Goal: Information Seeking & Learning: Learn about a topic

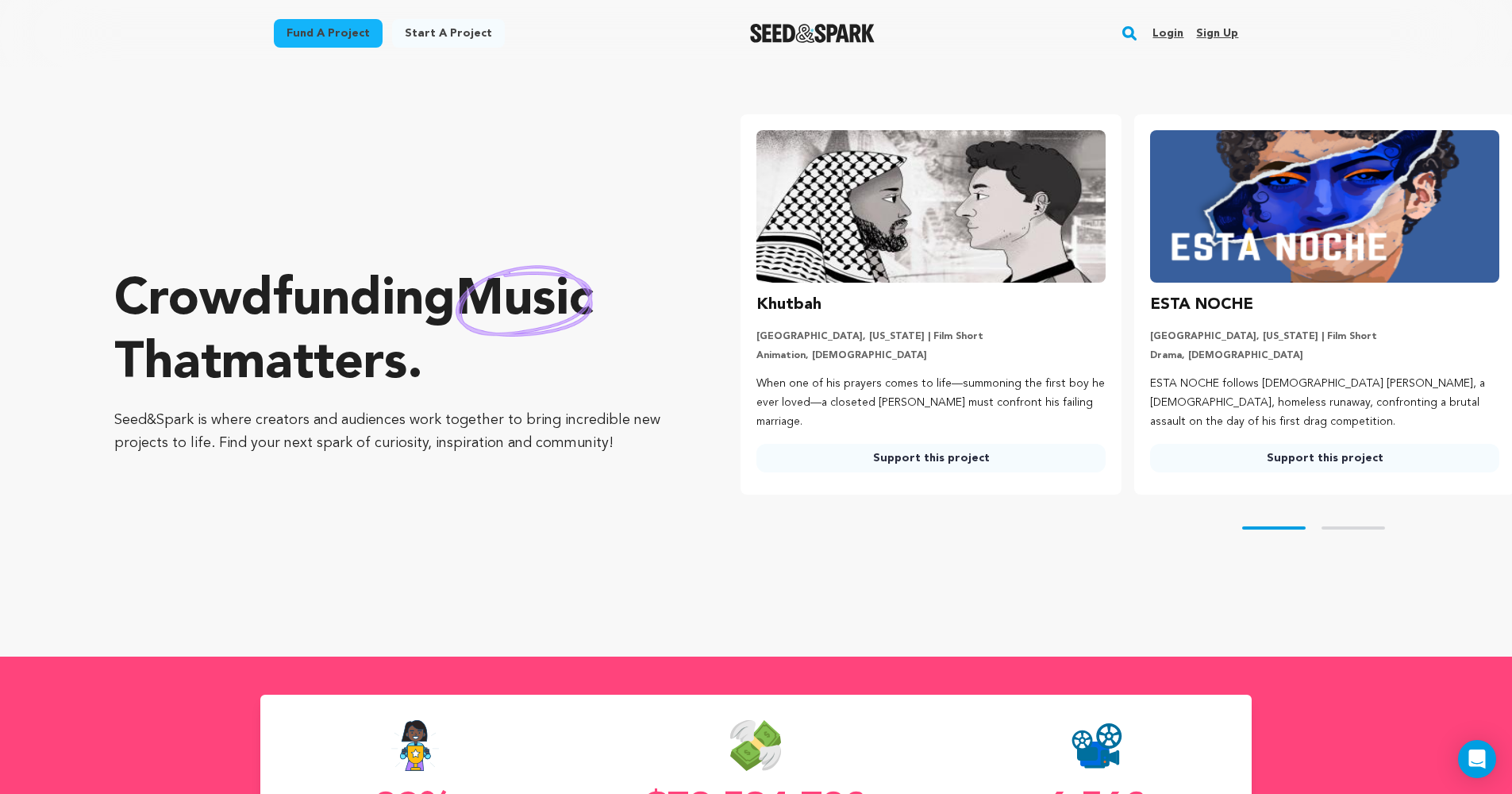
click at [1157, 33] on link "Login" at bounding box center [1167, 33] width 31 height 25
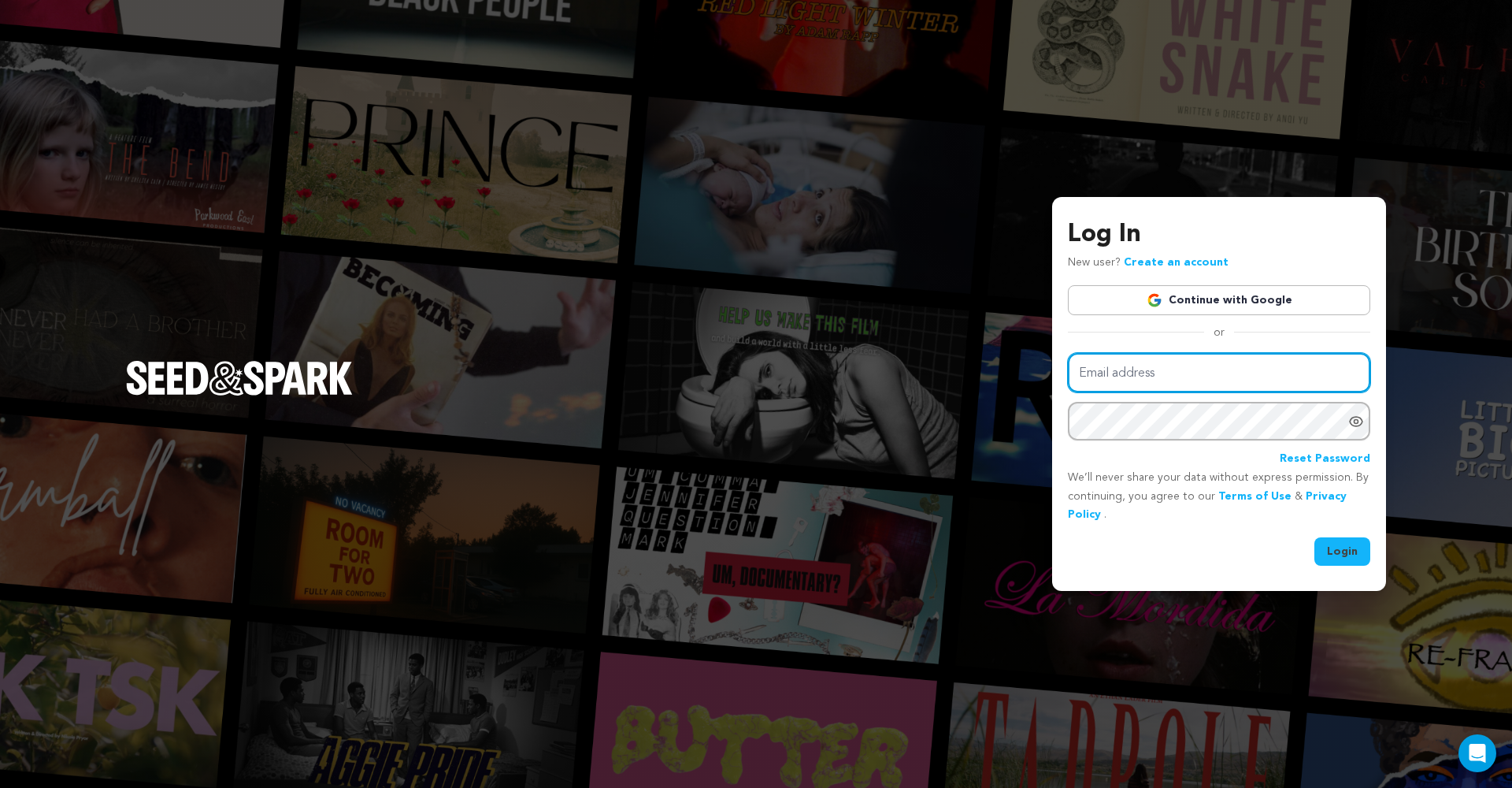
type input "cormierfilms@gmail.com"
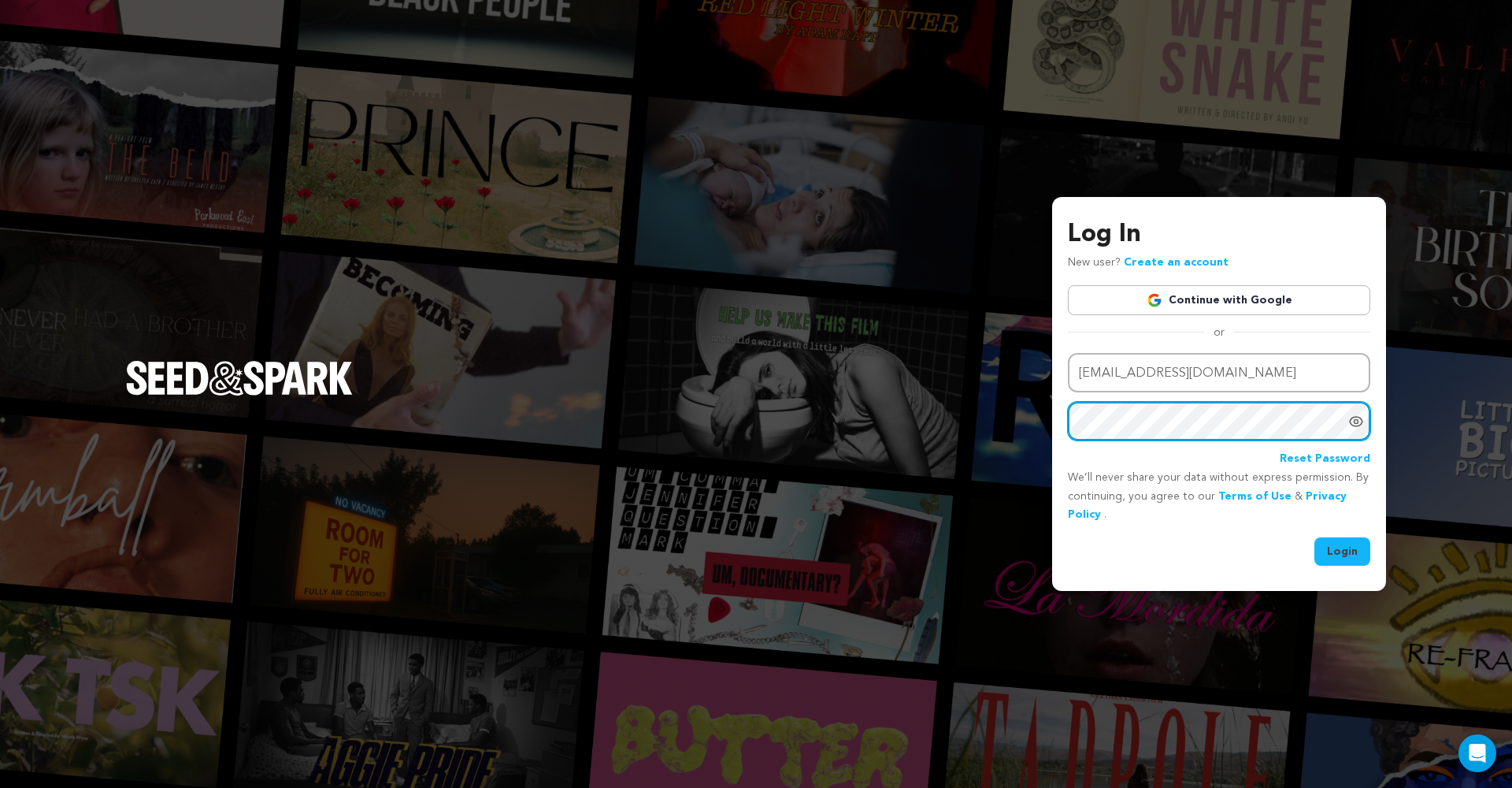
click at [1343, 550] on button "Login" at bounding box center [1343, 552] width 56 height 28
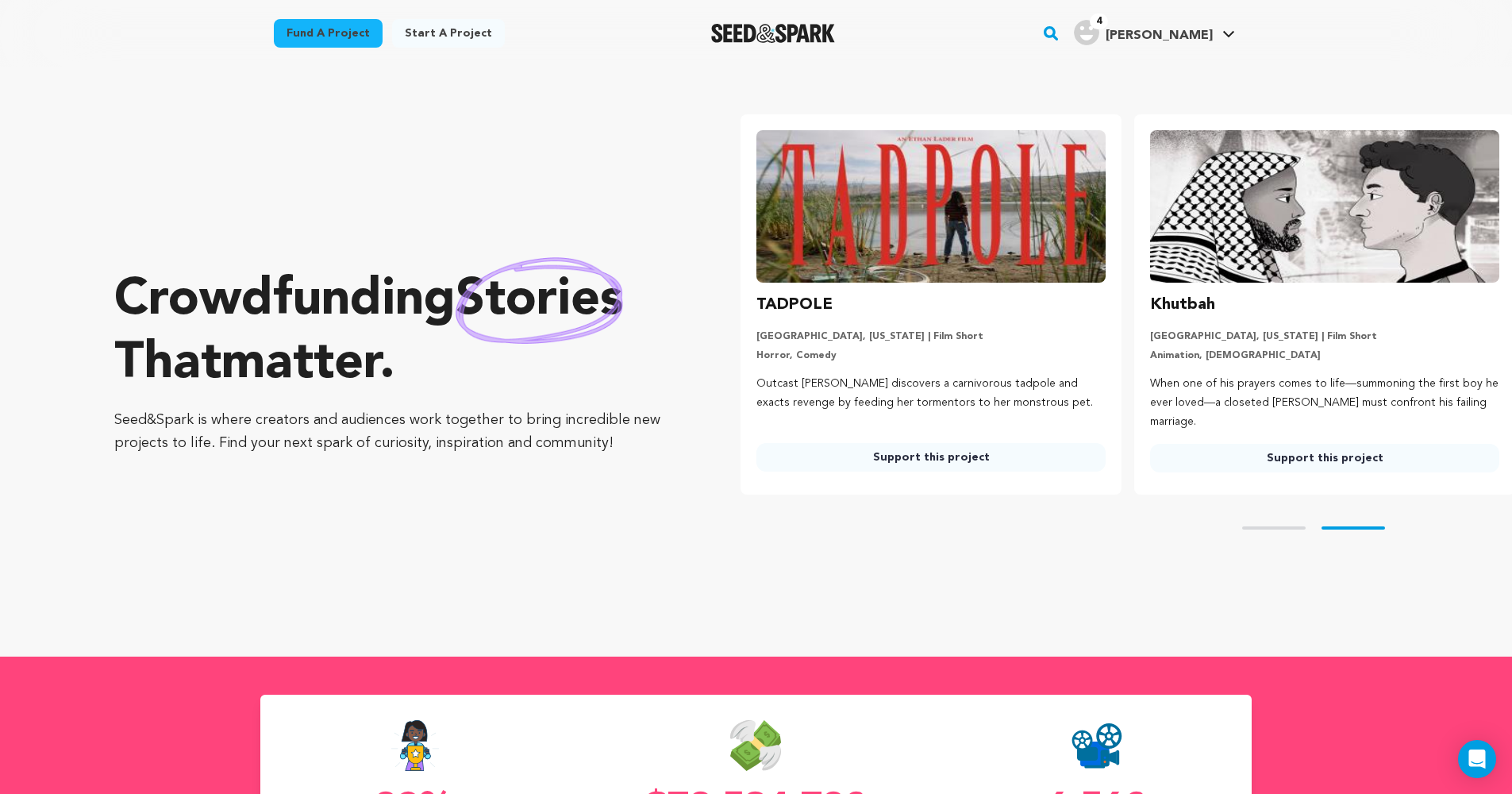
scroll to position [0, 407]
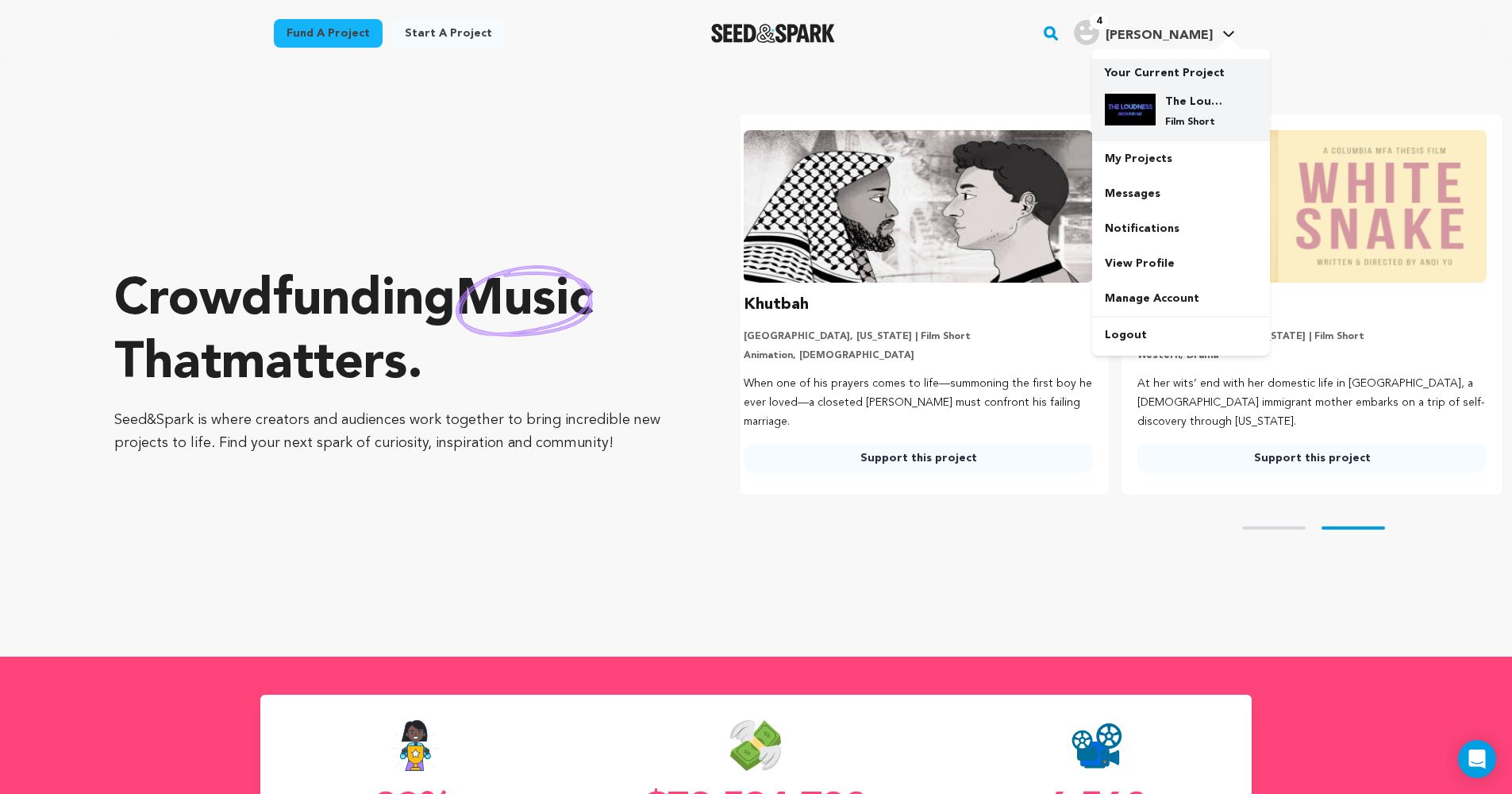
click at [1191, 89] on div "The Loudness Around Me Film Short" at bounding box center [1180, 111] width 152 height 60
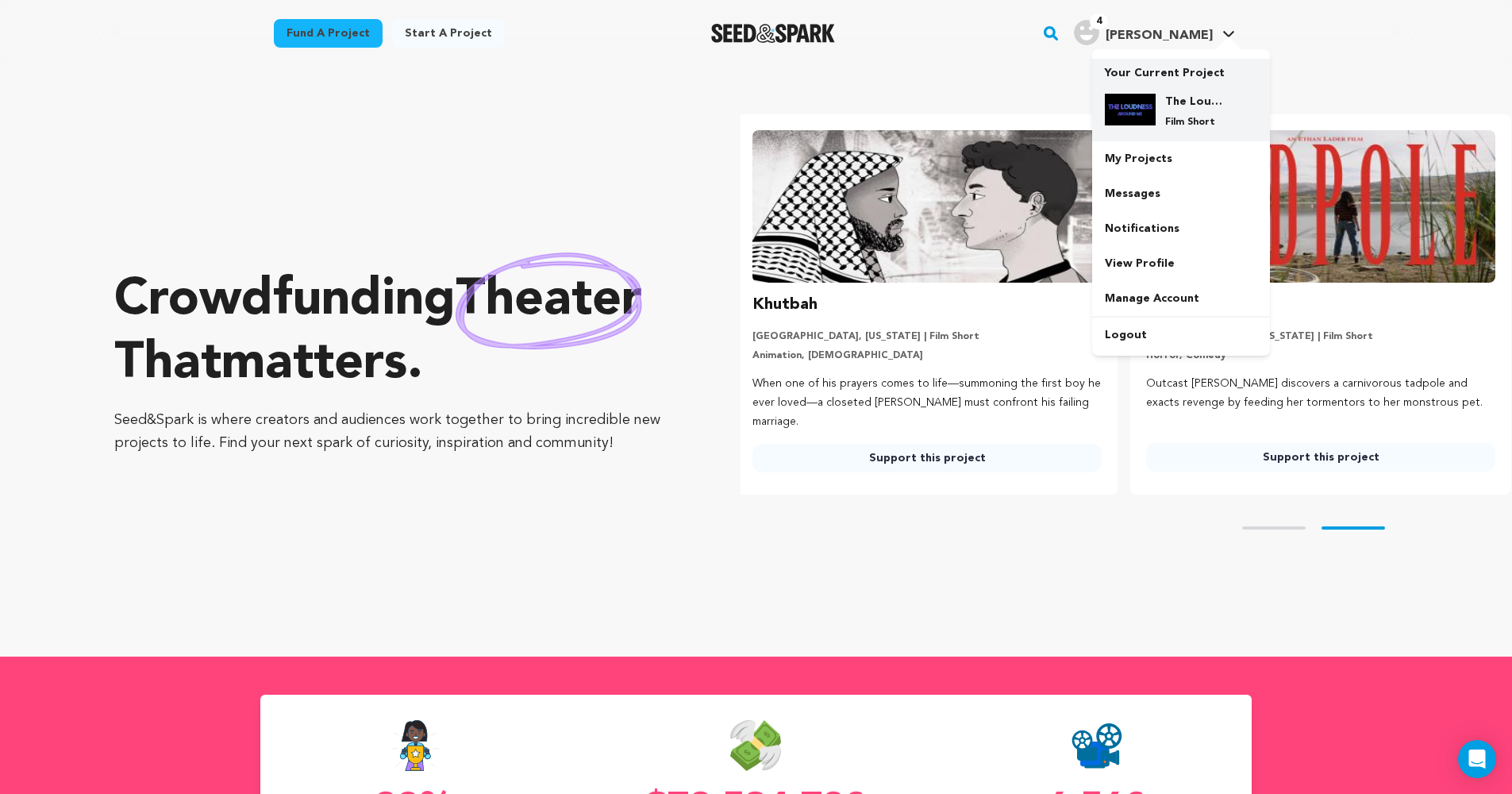
scroll to position [0, 407]
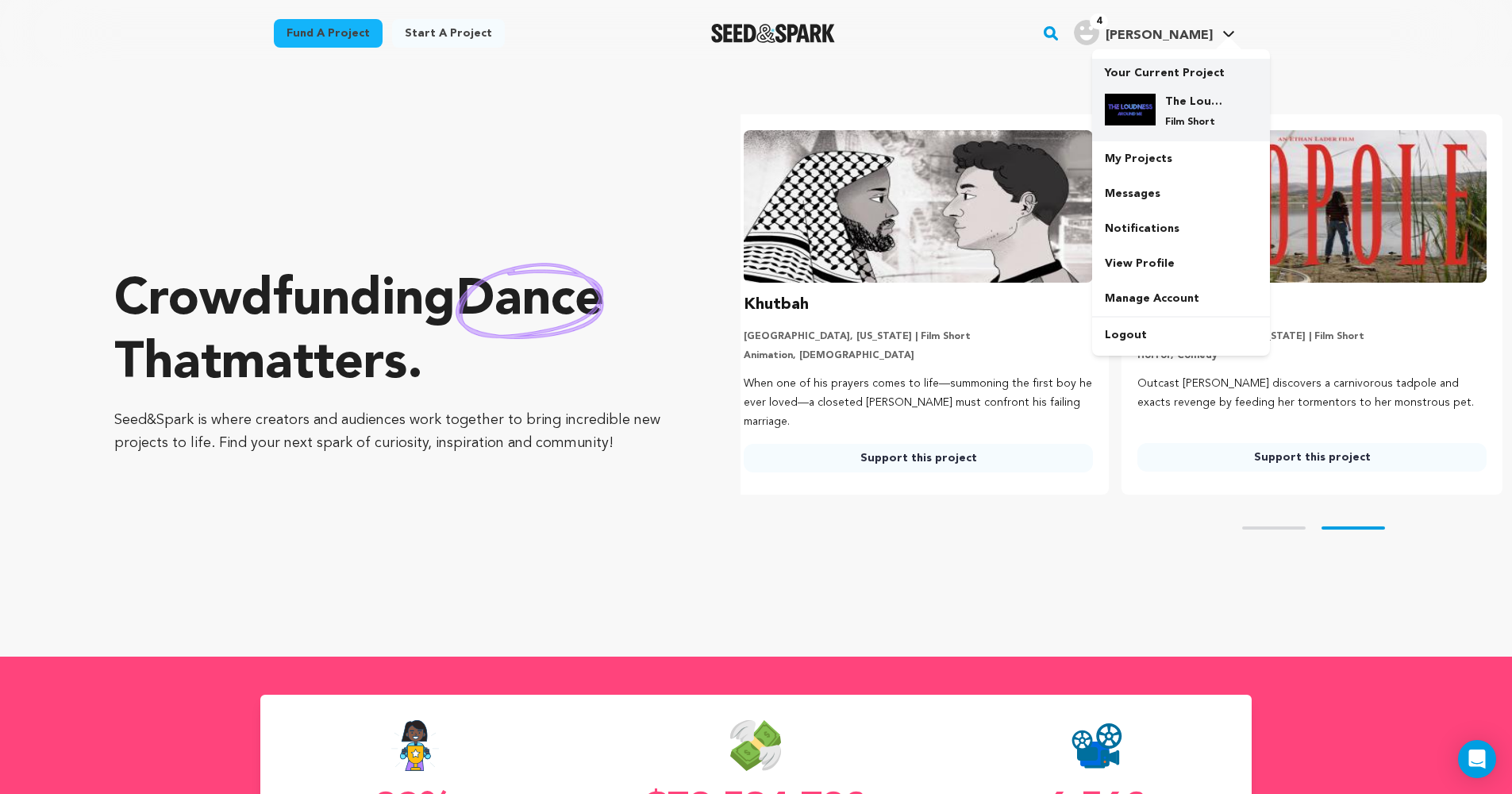
click at [1175, 110] on div "The Loudness Around Me Film Short" at bounding box center [1193, 111] width 76 height 35
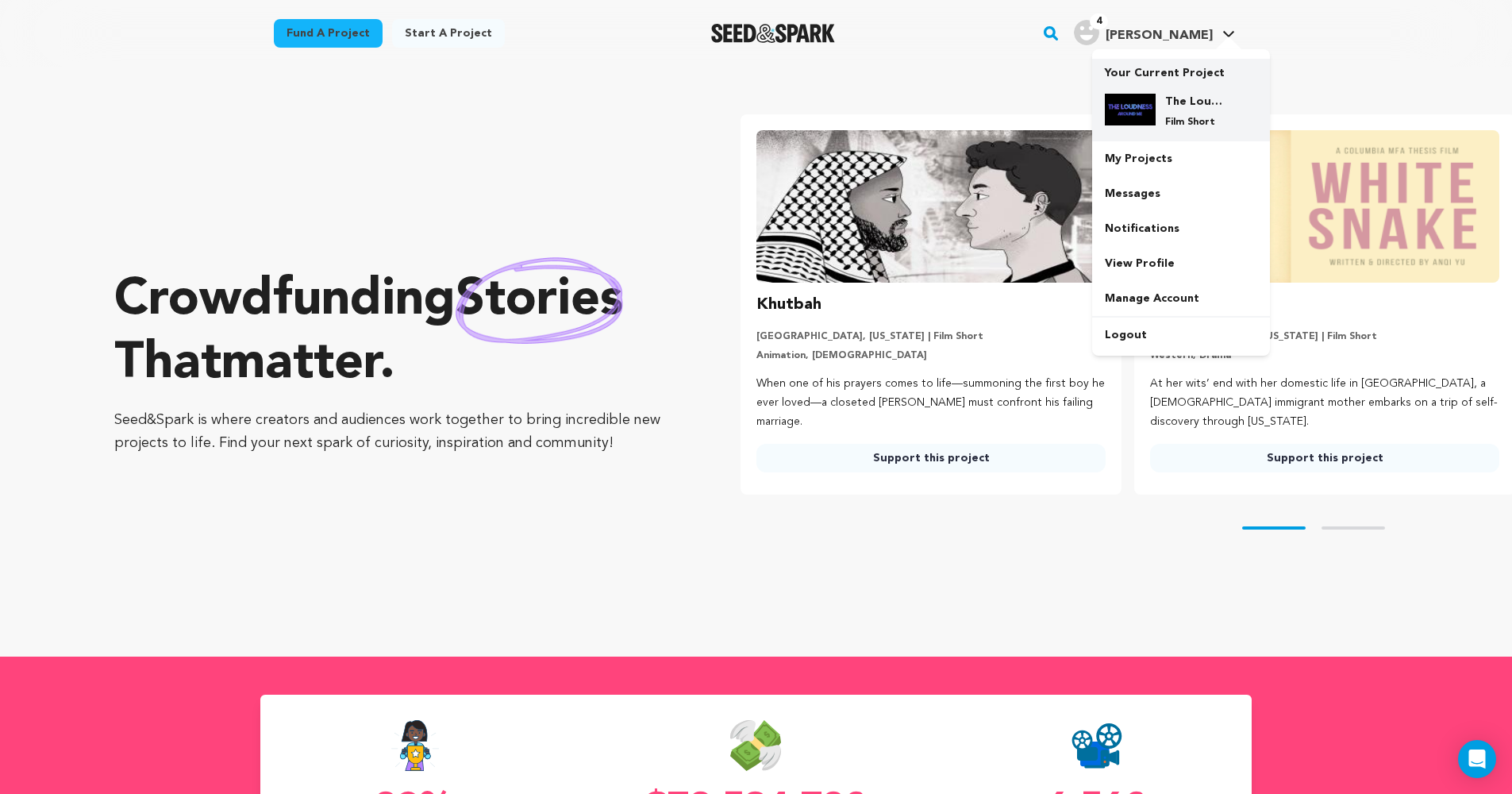
click at [1179, 81] on div "The Loudness Around Me Film Short" at bounding box center [1180, 111] width 152 height 60
click at [1170, 108] on h4 "The Loudness Around Me" at bounding box center [1193, 101] width 57 height 16
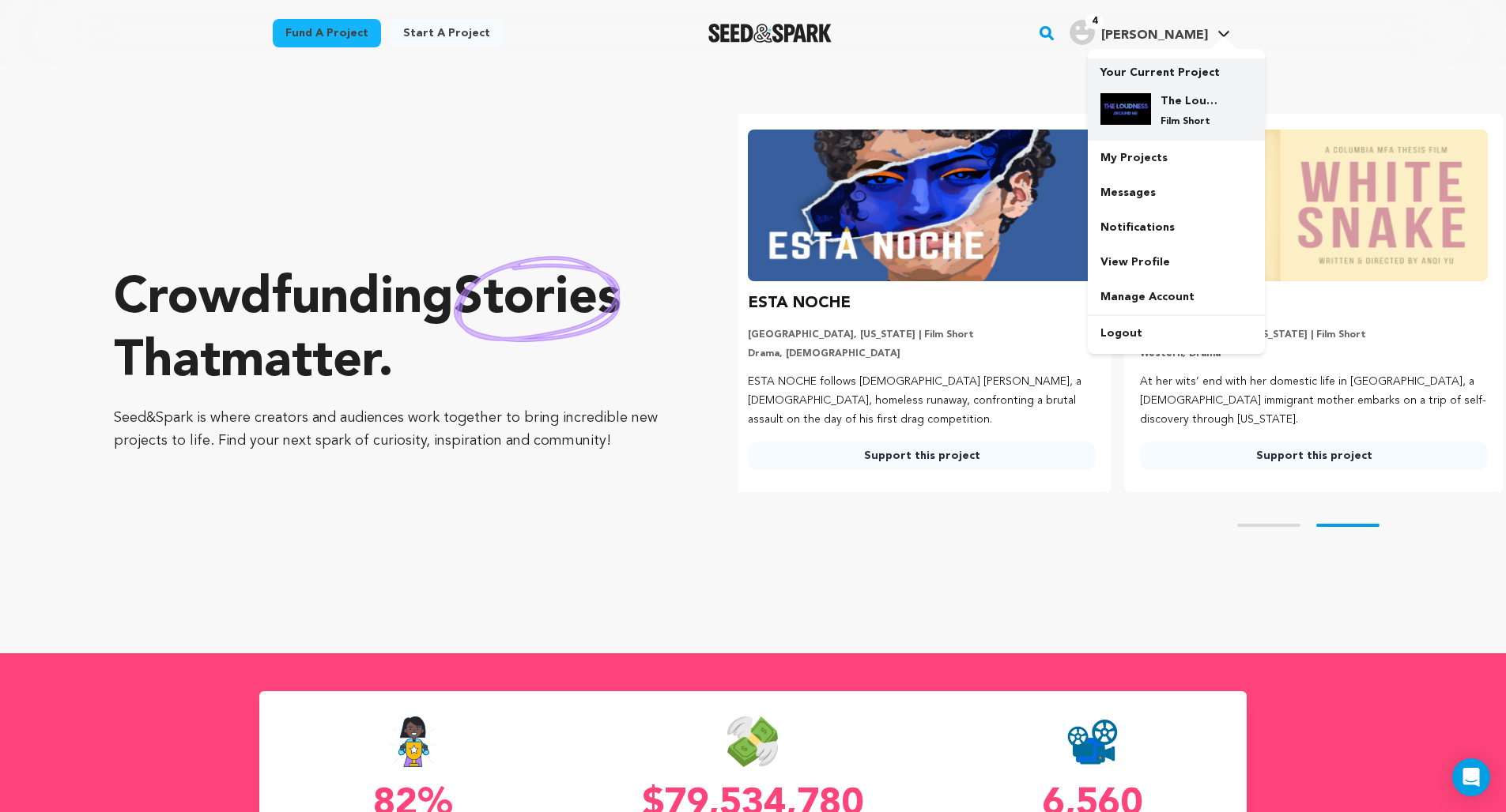
scroll to position [0, 405]
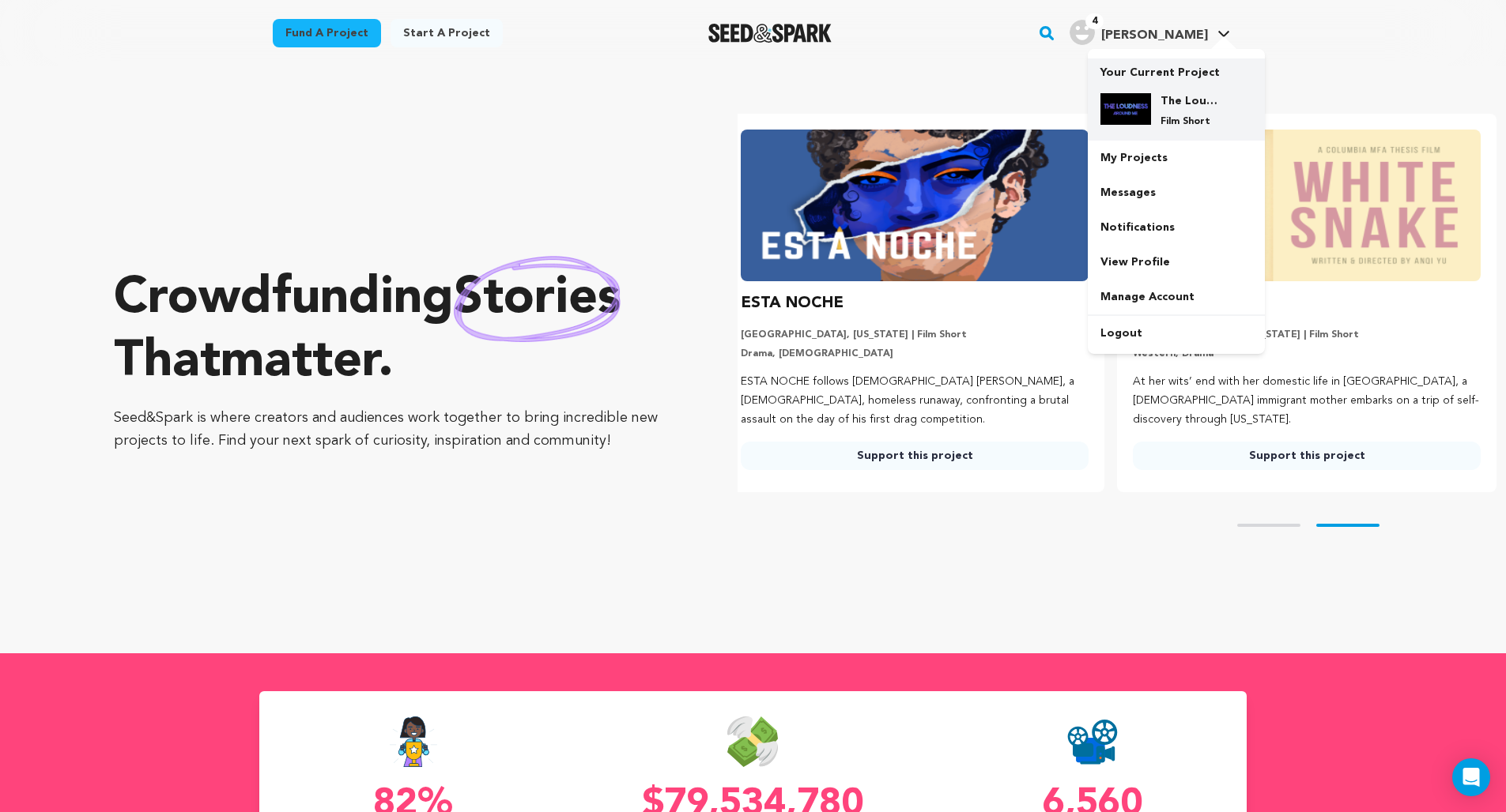
click at [1174, 108] on h4 "The Loudness Around Me" at bounding box center [1188, 100] width 57 height 16
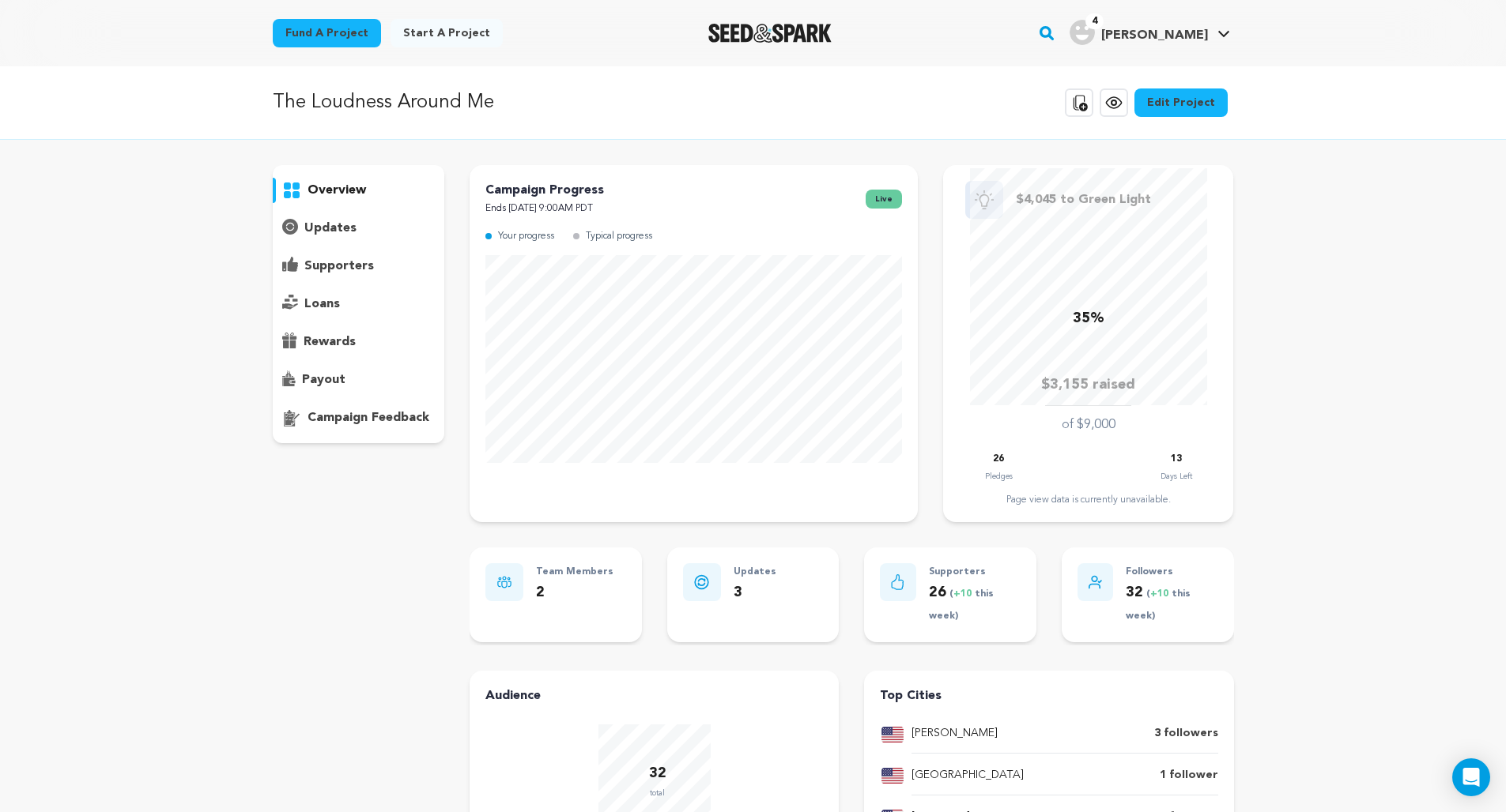
click at [907, 586] on div at bounding box center [897, 582] width 36 height 38
click at [1109, 102] on icon at bounding box center [1114, 102] width 19 height 19
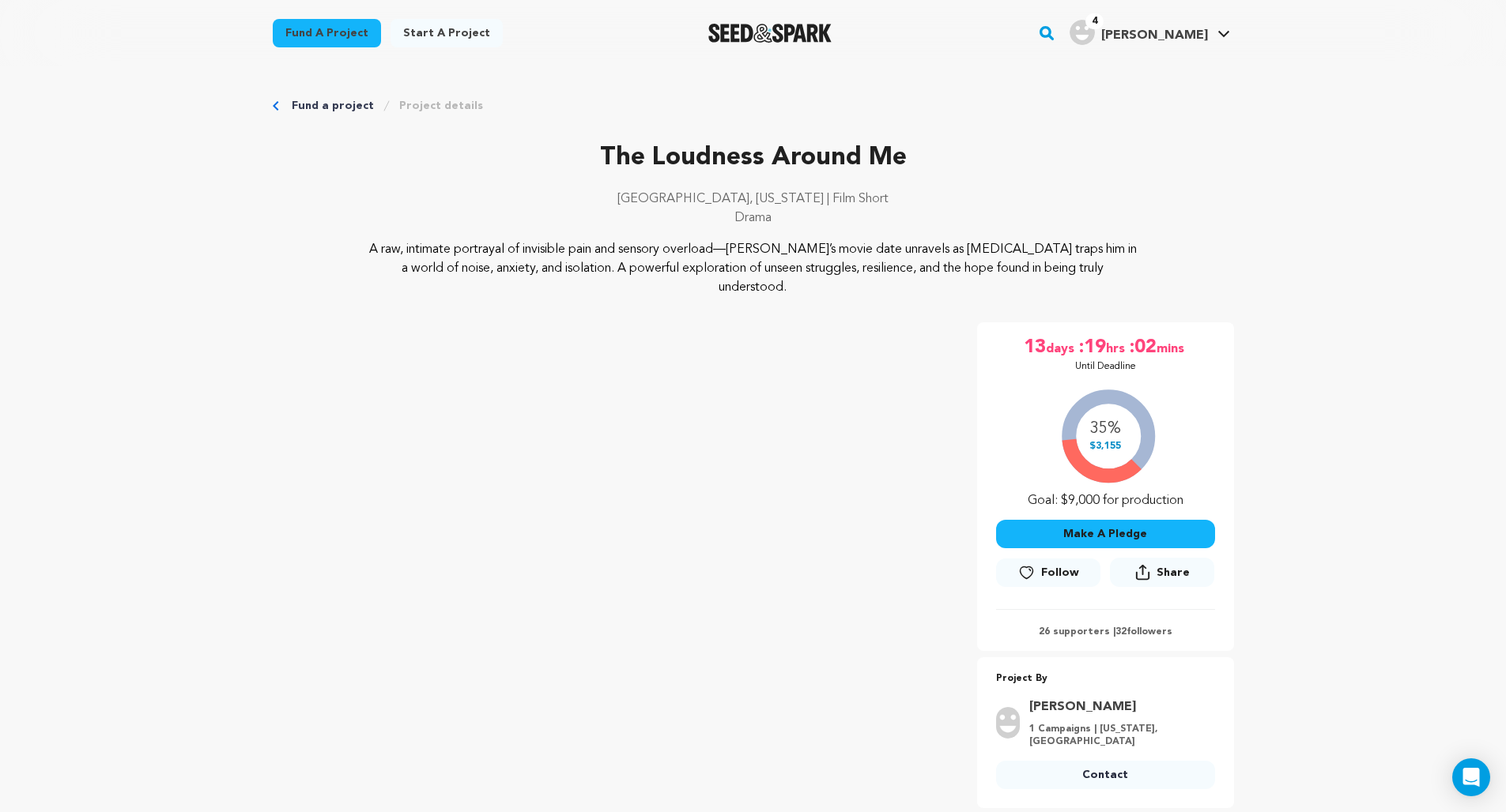
scroll to position [296, 0]
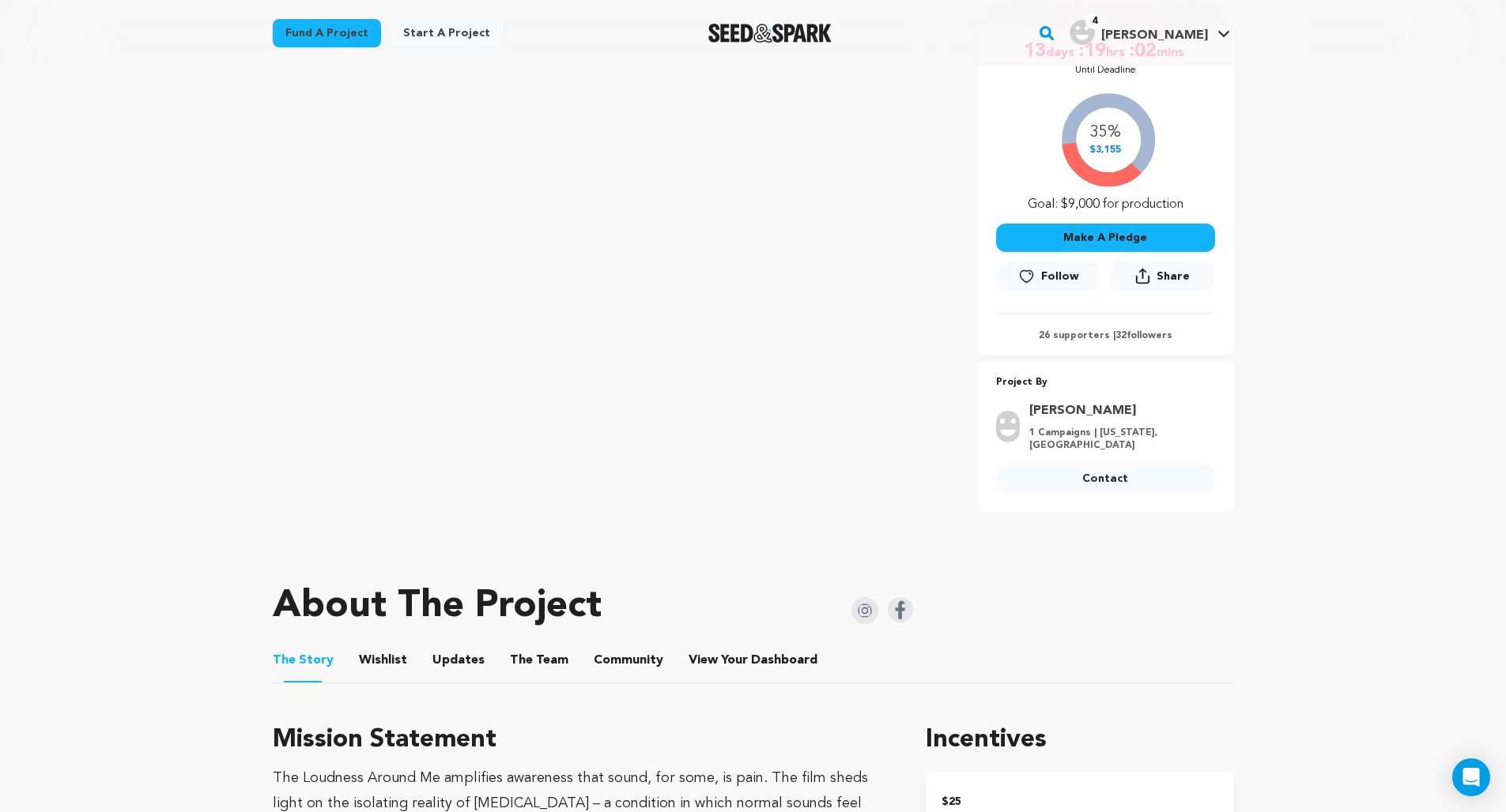
click at [706, 644] on button "View Your Dashboard" at bounding box center [708, 664] width 38 height 38
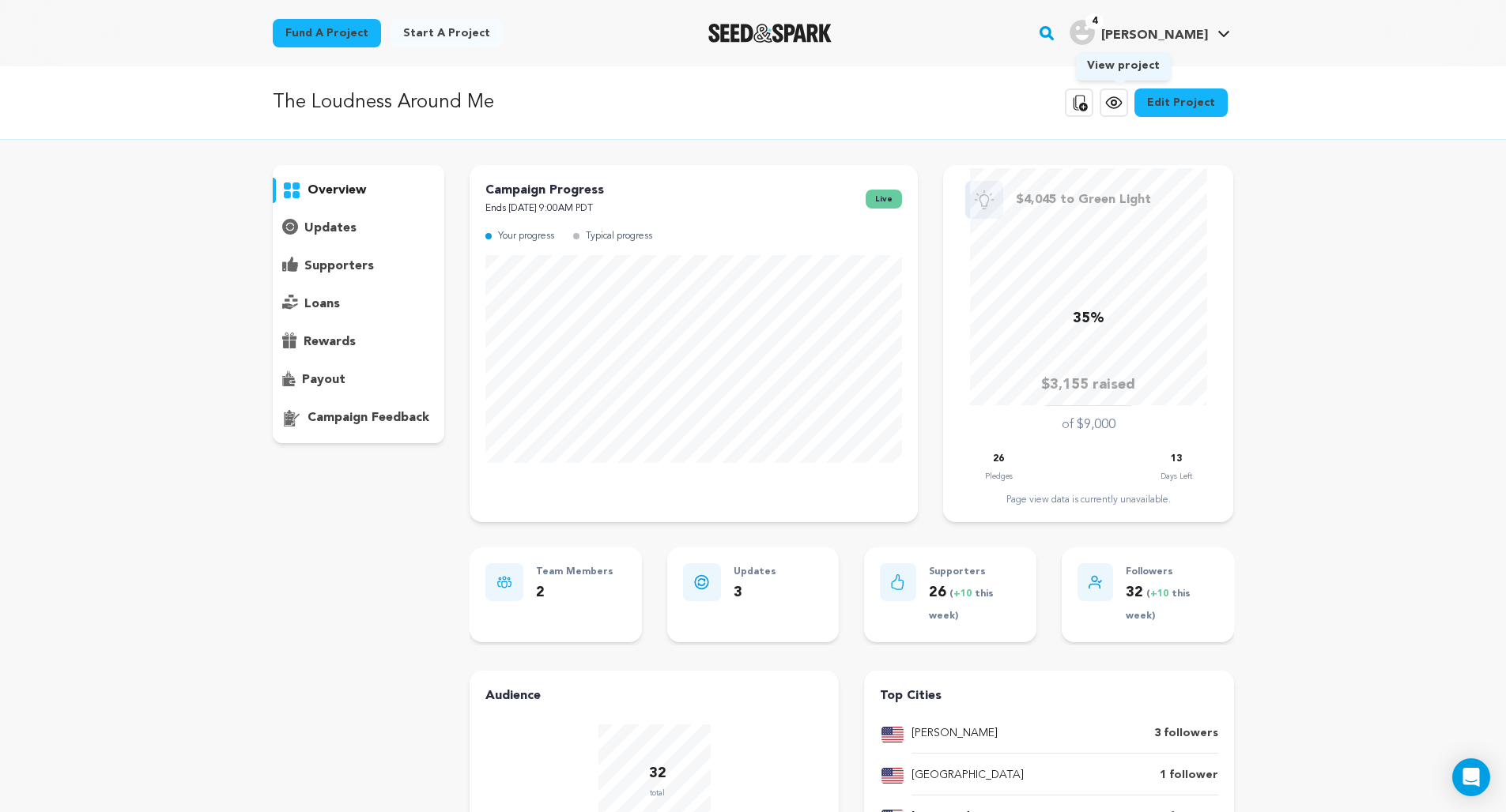
click at [1123, 102] on icon at bounding box center [1114, 102] width 19 height 19
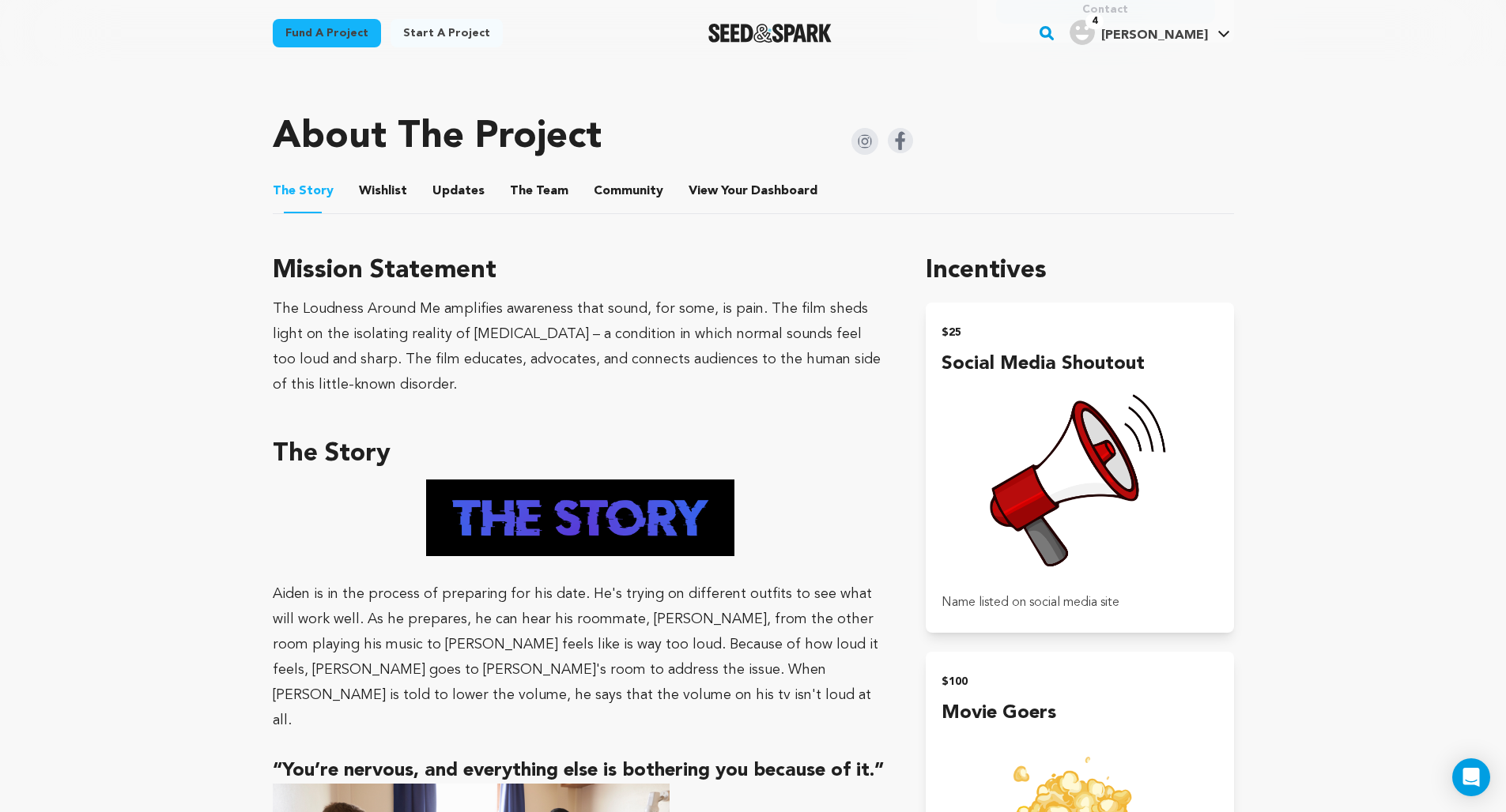
scroll to position [620, 0]
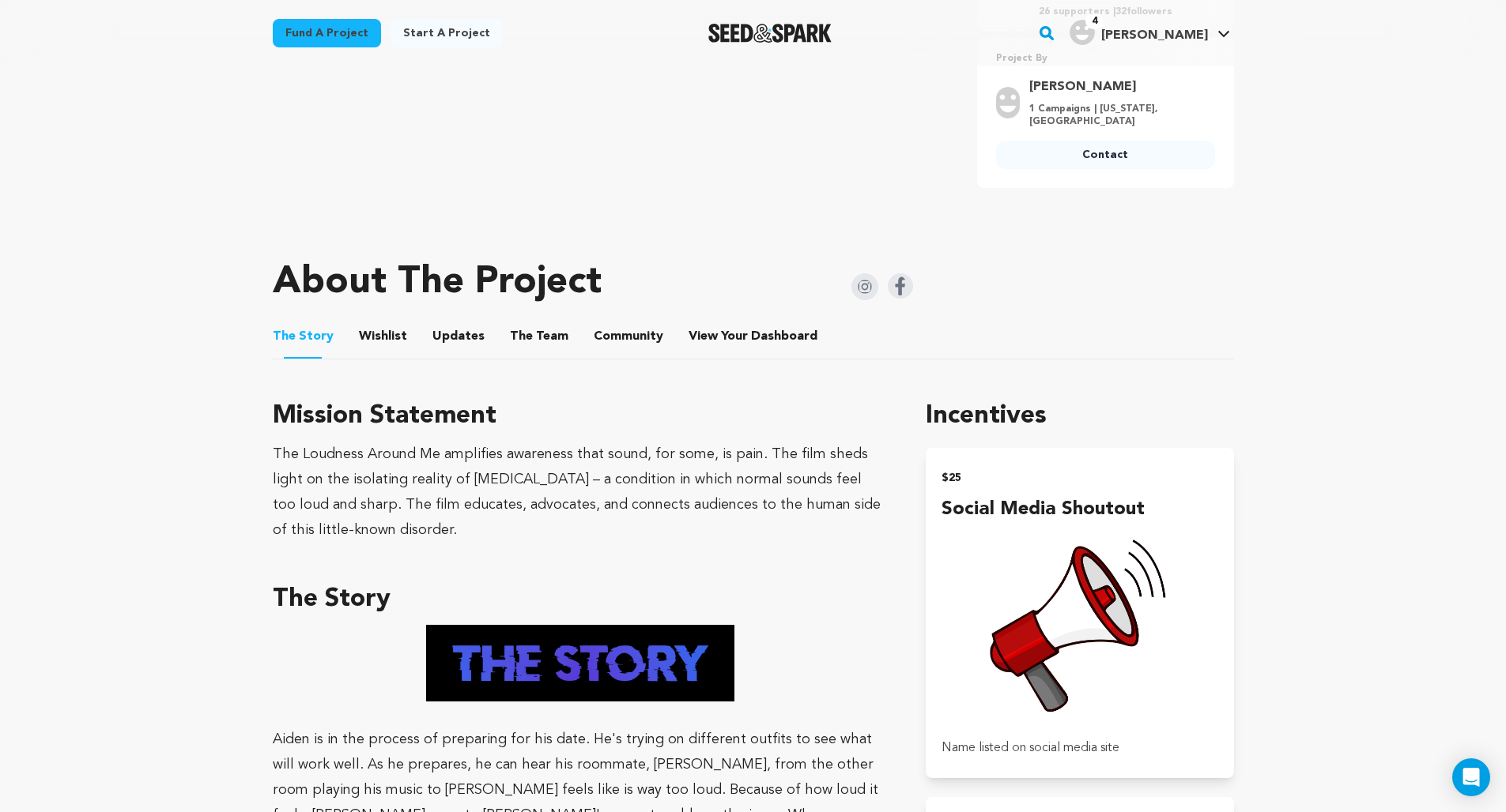
click at [524, 321] on button "The Team" at bounding box center [539, 340] width 38 height 38
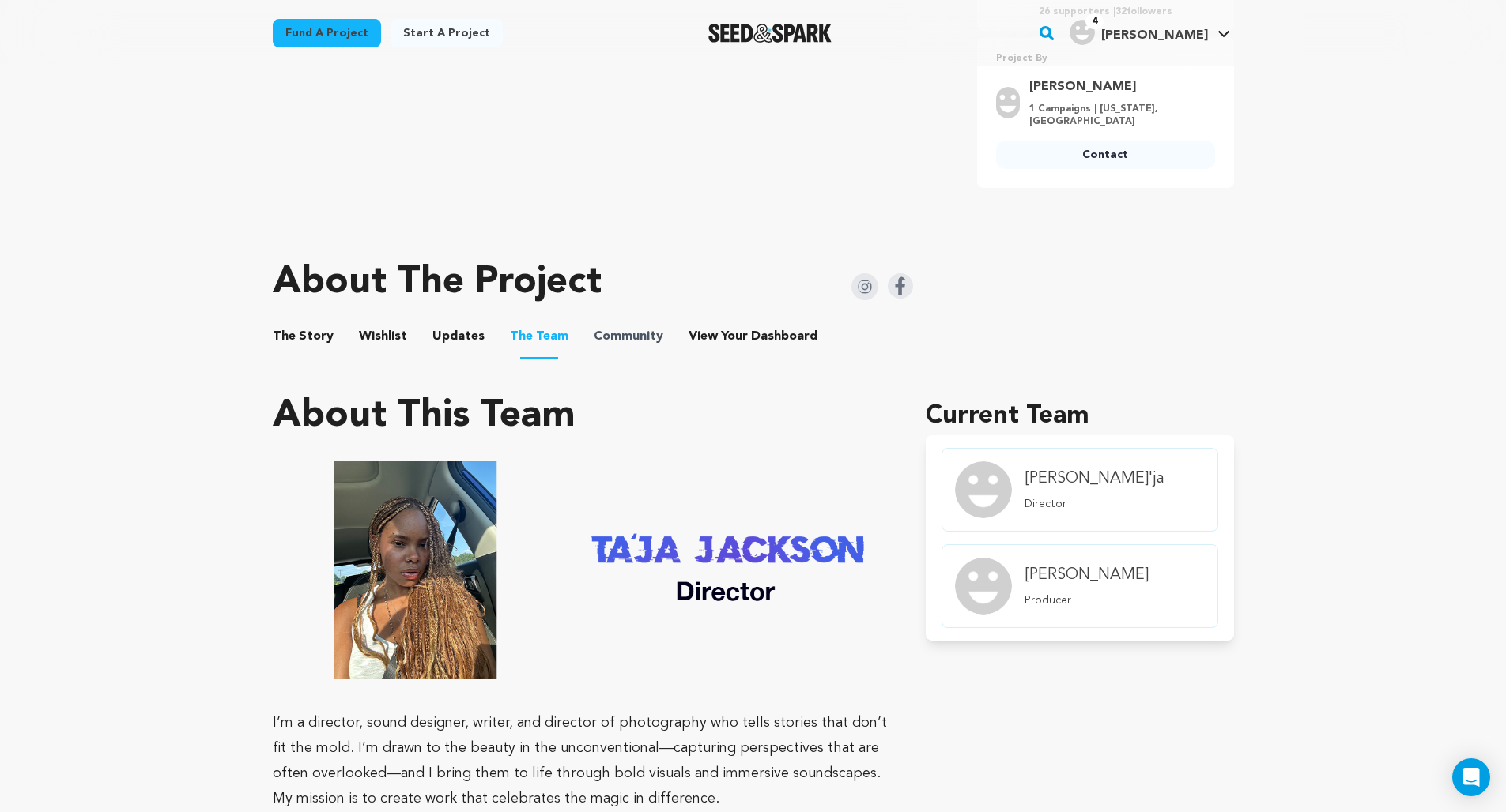
click at [637, 327] on span "Community" at bounding box center [628, 336] width 70 height 19
click at [636, 321] on button "Community" at bounding box center [628, 340] width 38 height 38
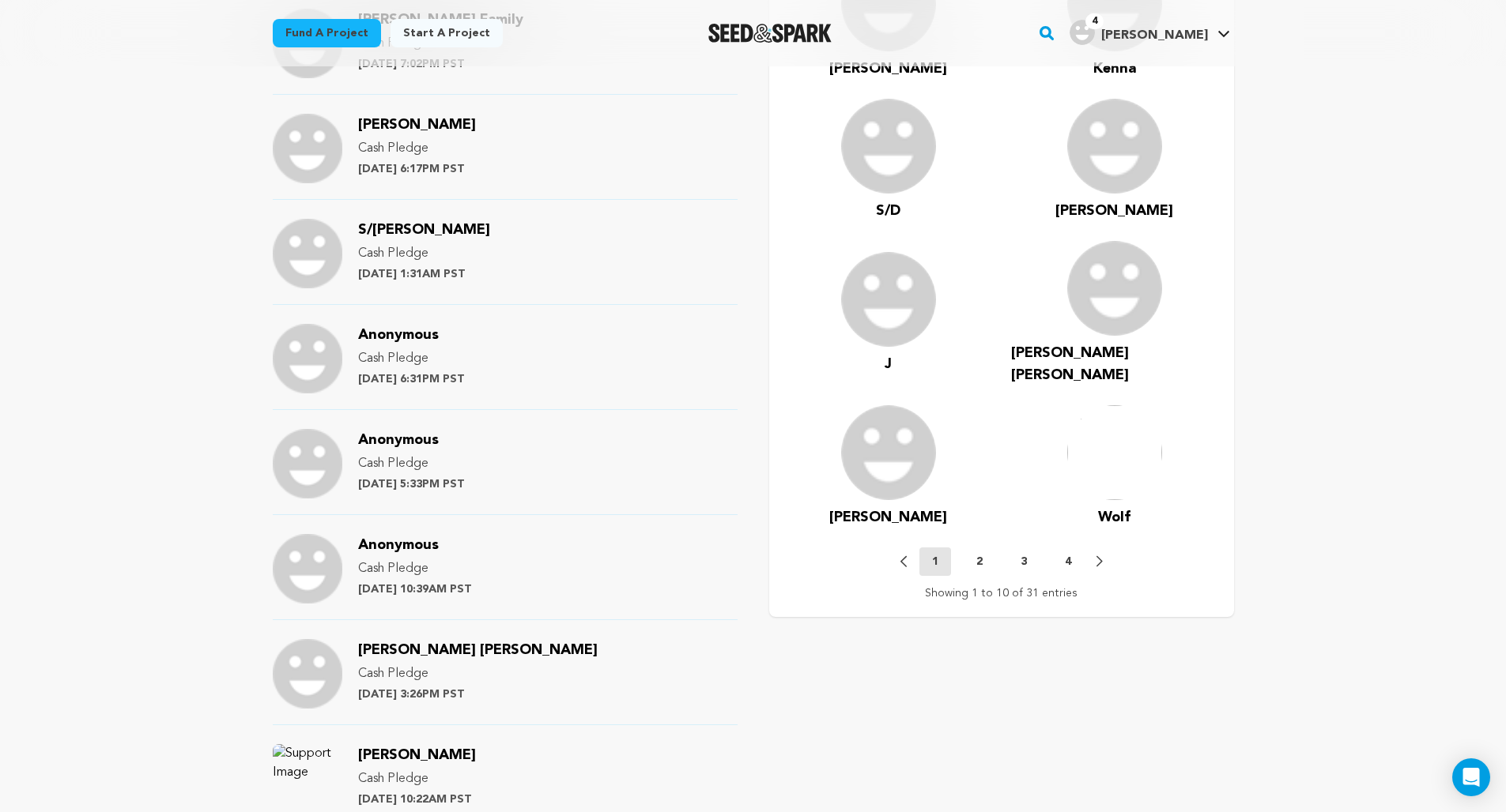
scroll to position [1623, 0]
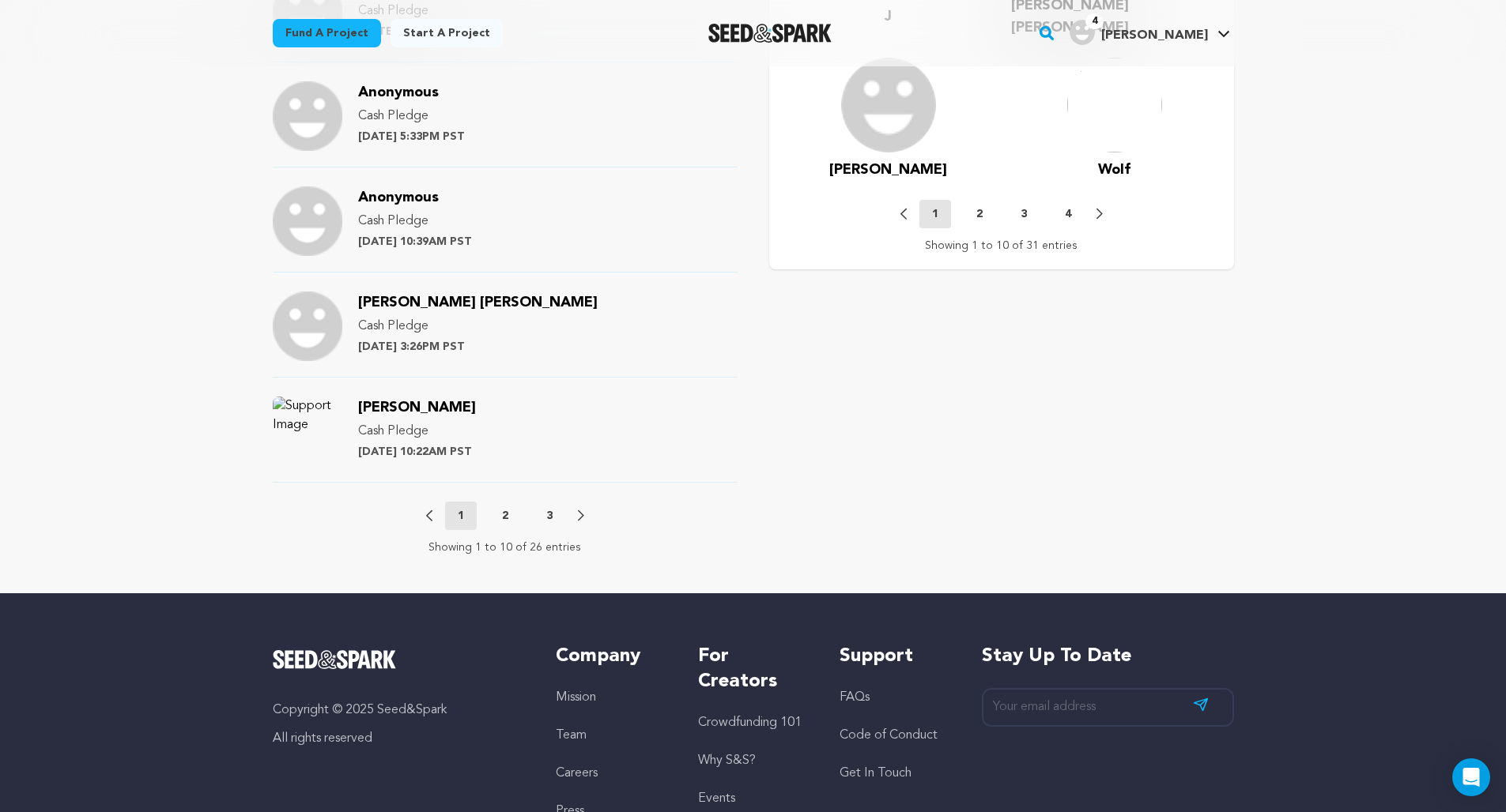
click at [575, 502] on div "Previous 1 2 3 Next" at bounding box center [504, 516] width 158 height 28
click at [580, 509] on icon at bounding box center [581, 515] width 7 height 12
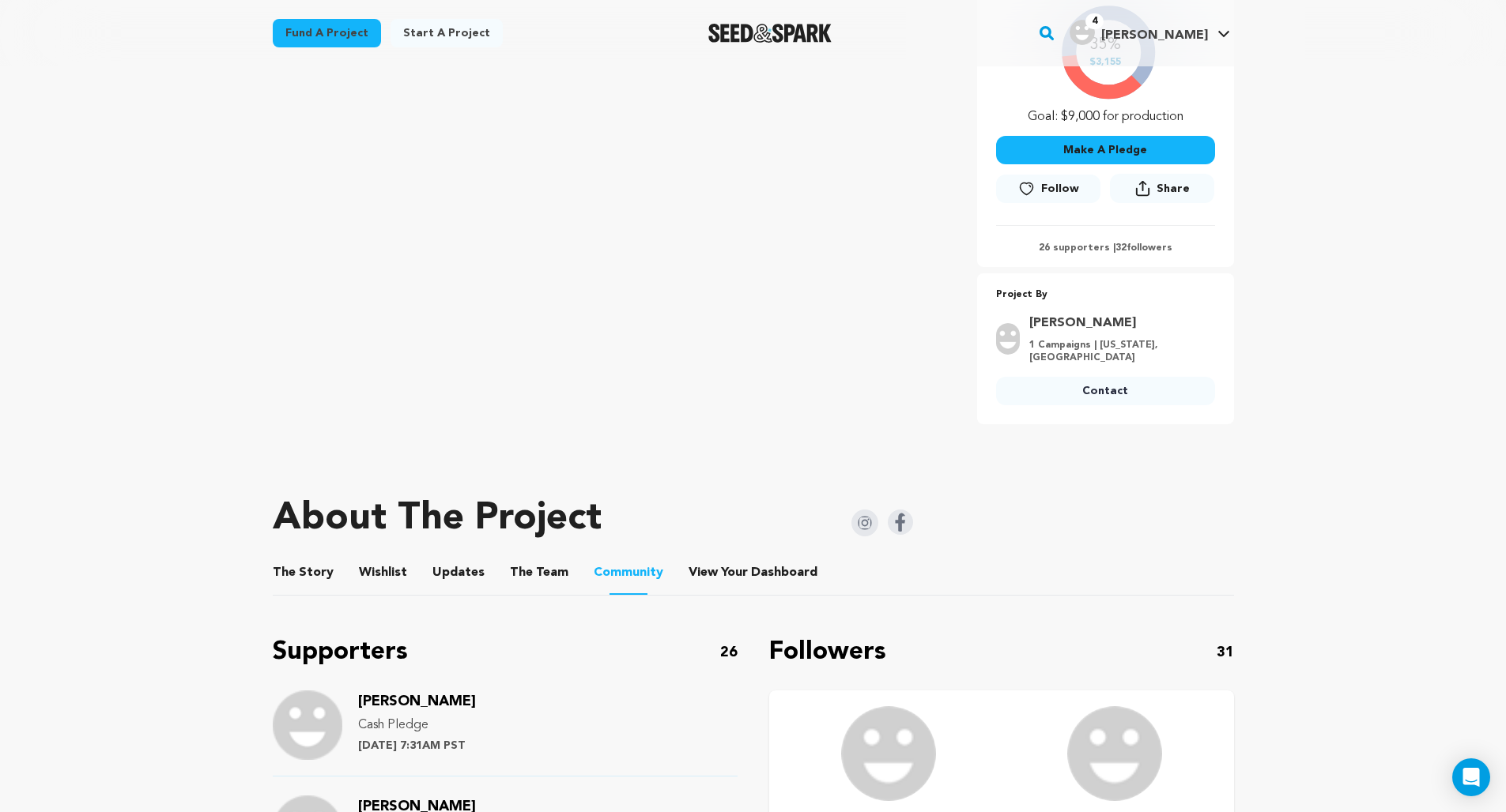
scroll to position [0, 0]
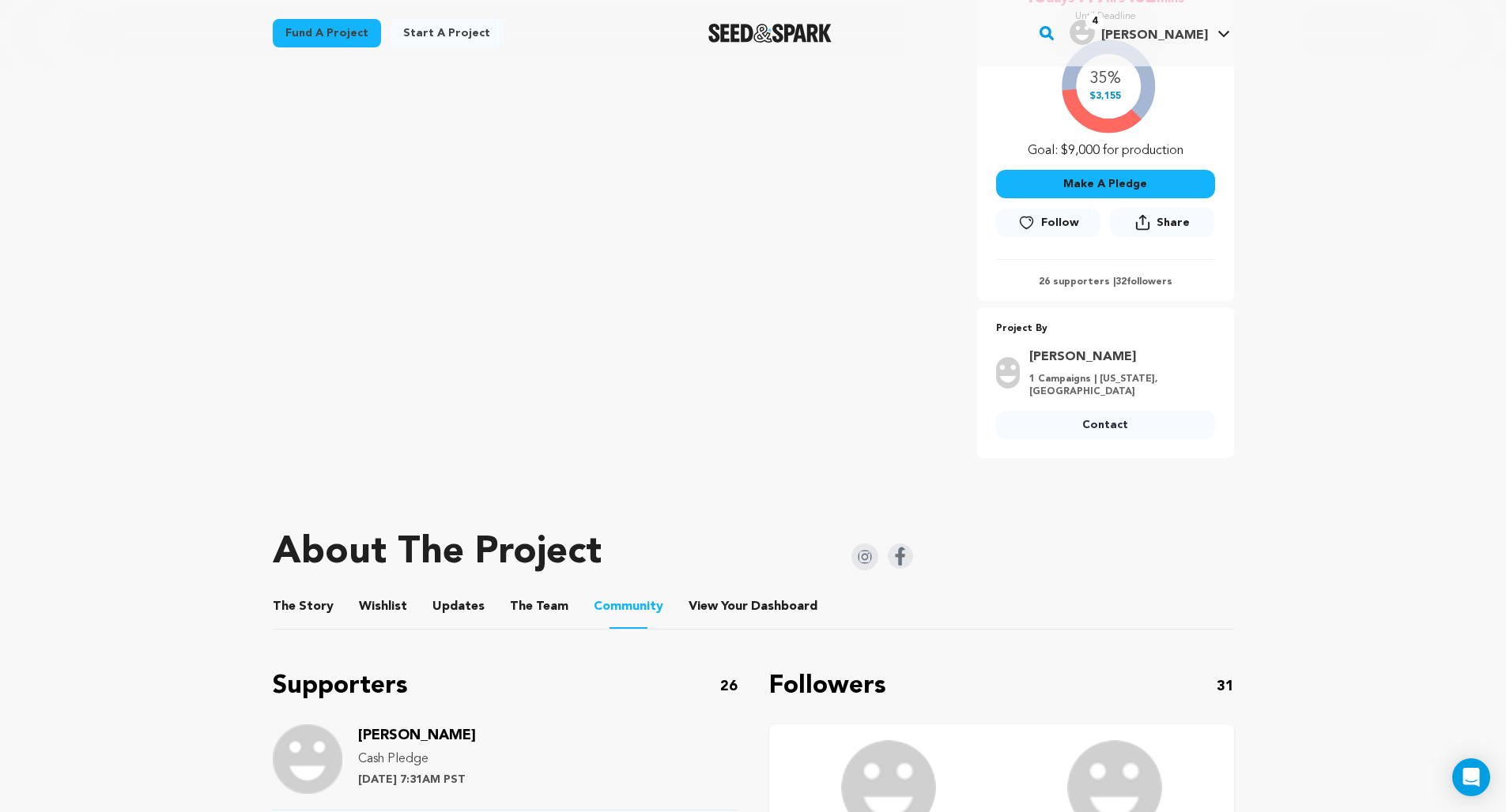
click at [381, 591] on button "Wishlist" at bounding box center [383, 610] width 38 height 38
